Goal: Navigation & Orientation: Find specific page/section

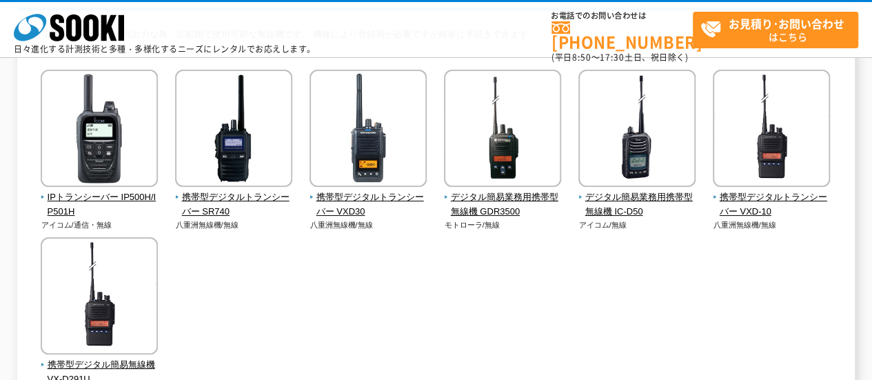
scroll to position [69, 0]
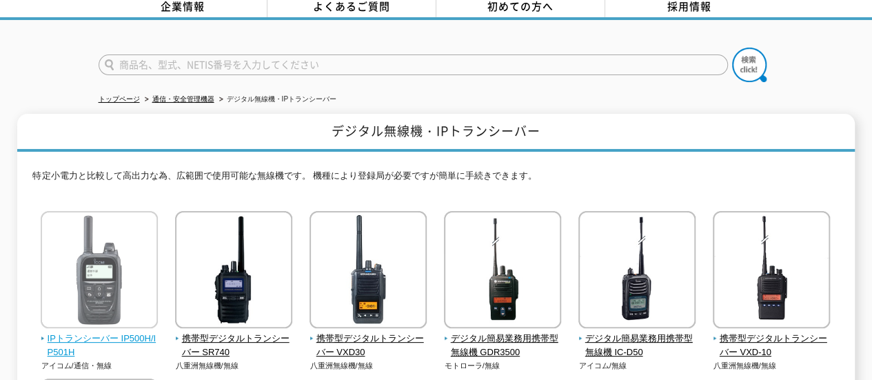
click at [92, 296] on img at bounding box center [99, 271] width 117 height 121
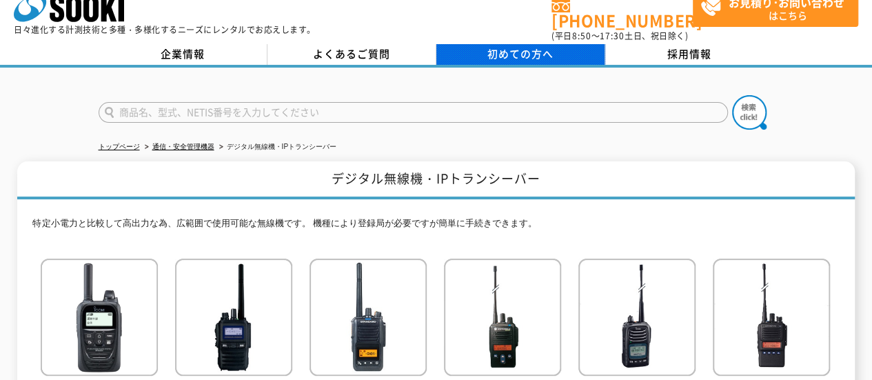
scroll to position [0, 0]
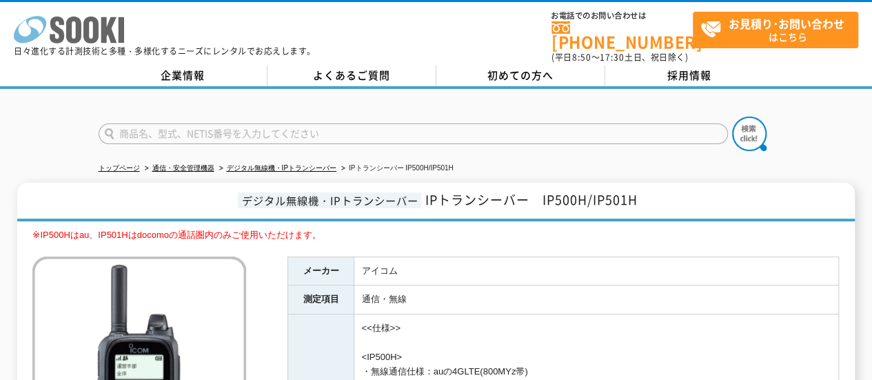
click at [66, 27] on icon at bounding box center [73, 30] width 15 height 27
